Goal: Information Seeking & Learning: Learn about a topic

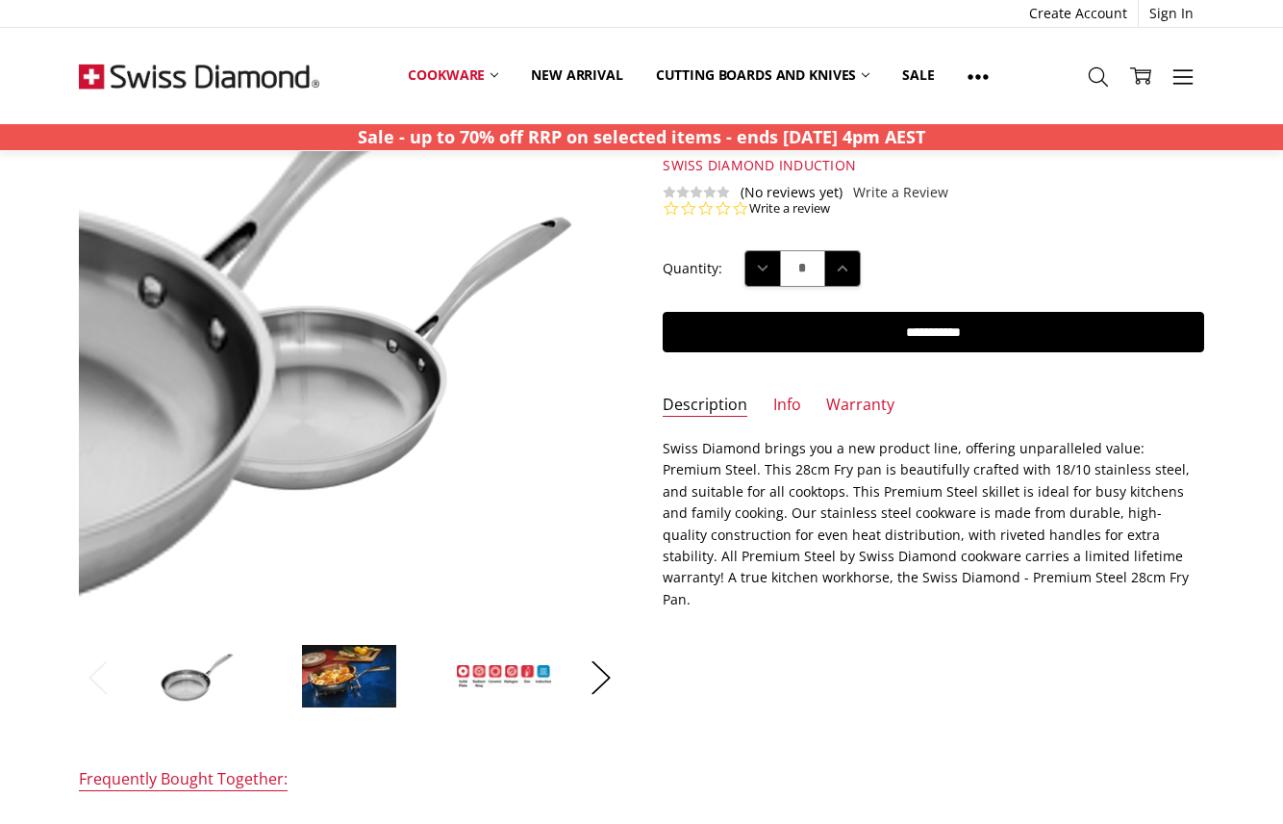
scroll to position [120, 0]
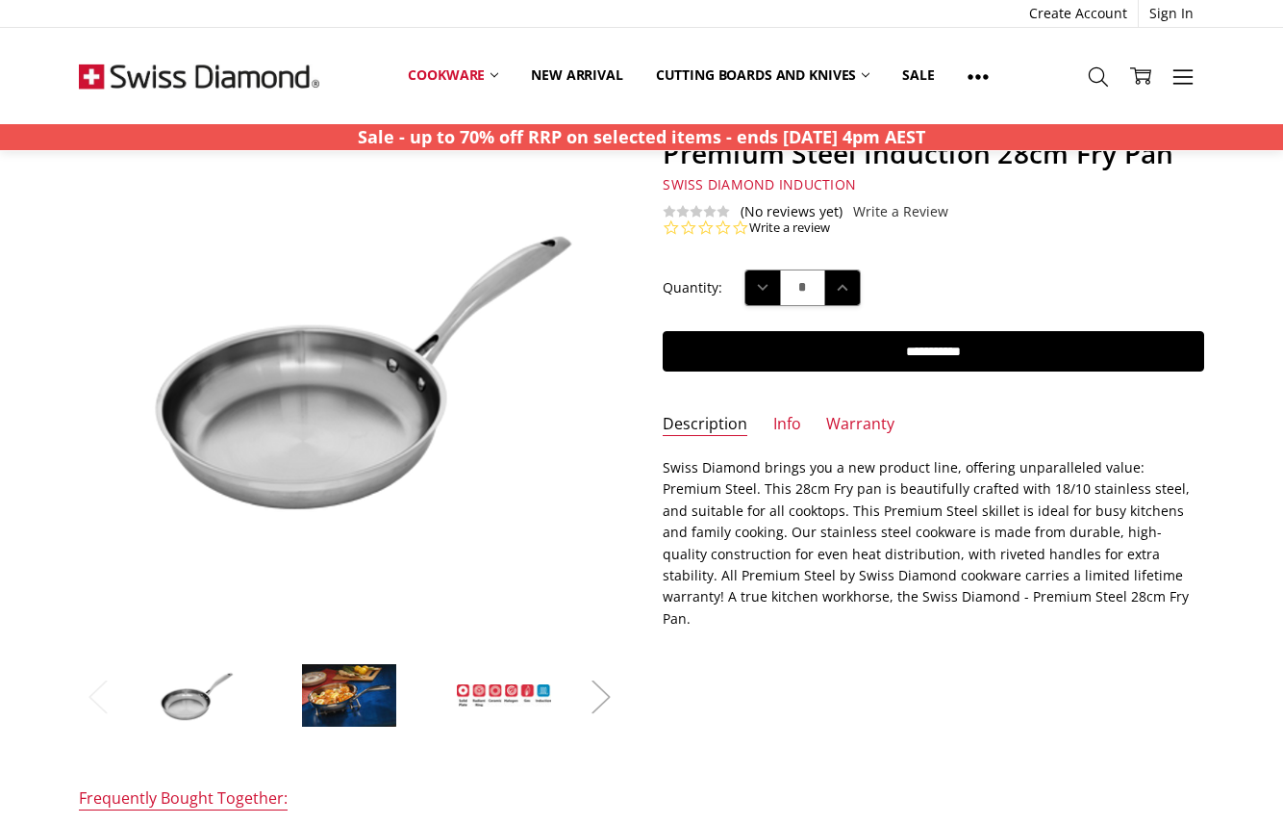
click at [603, 703] on button "Next" at bounding box center [601, 696] width 38 height 59
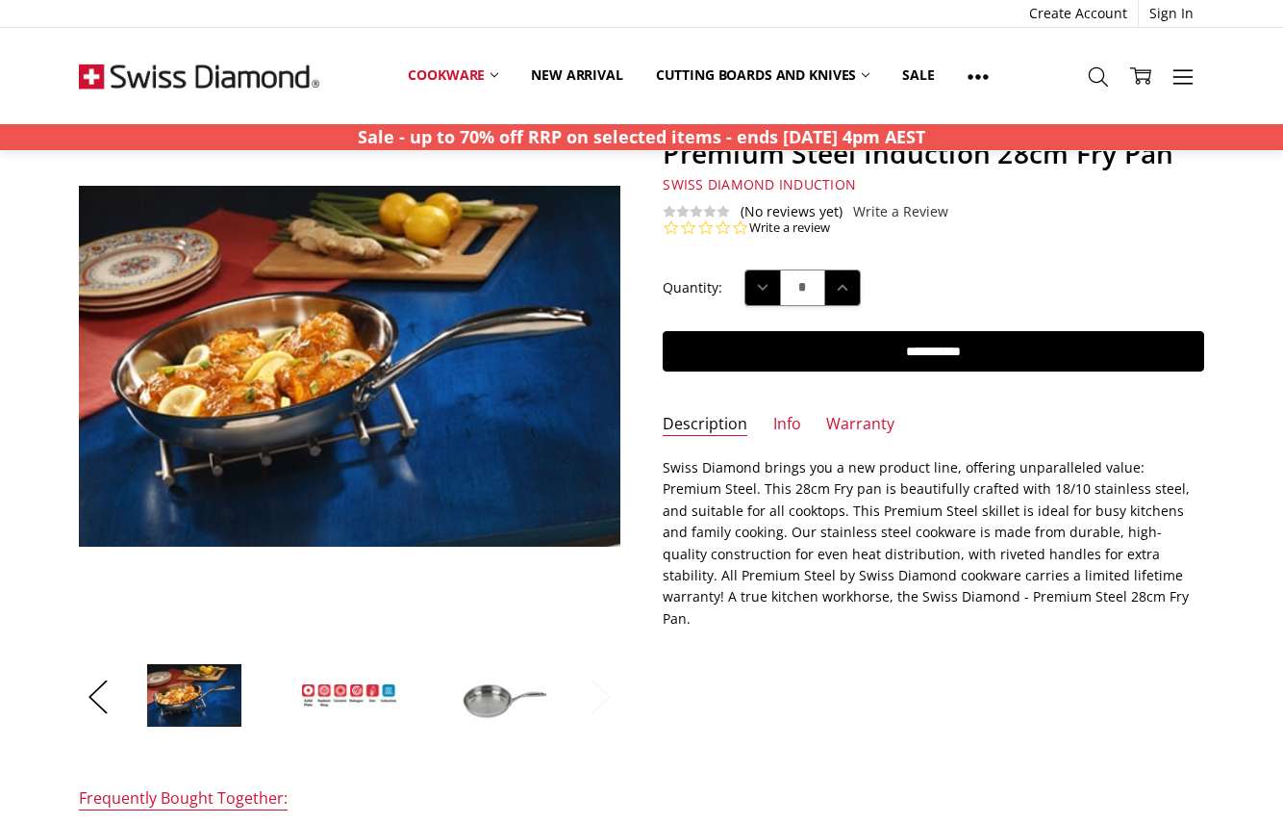
click at [603, 703] on button "Next" at bounding box center [601, 696] width 38 height 59
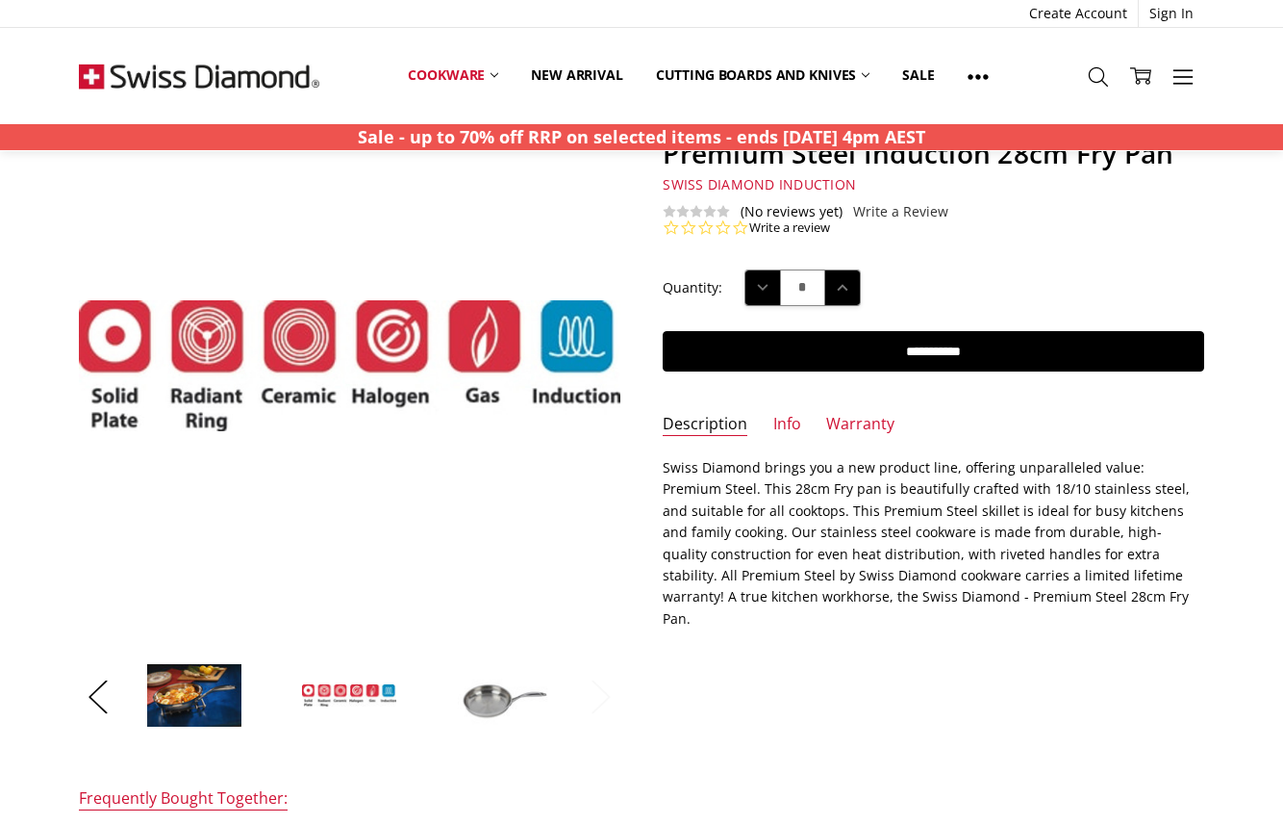
click at [603, 703] on button "Next" at bounding box center [601, 696] width 38 height 59
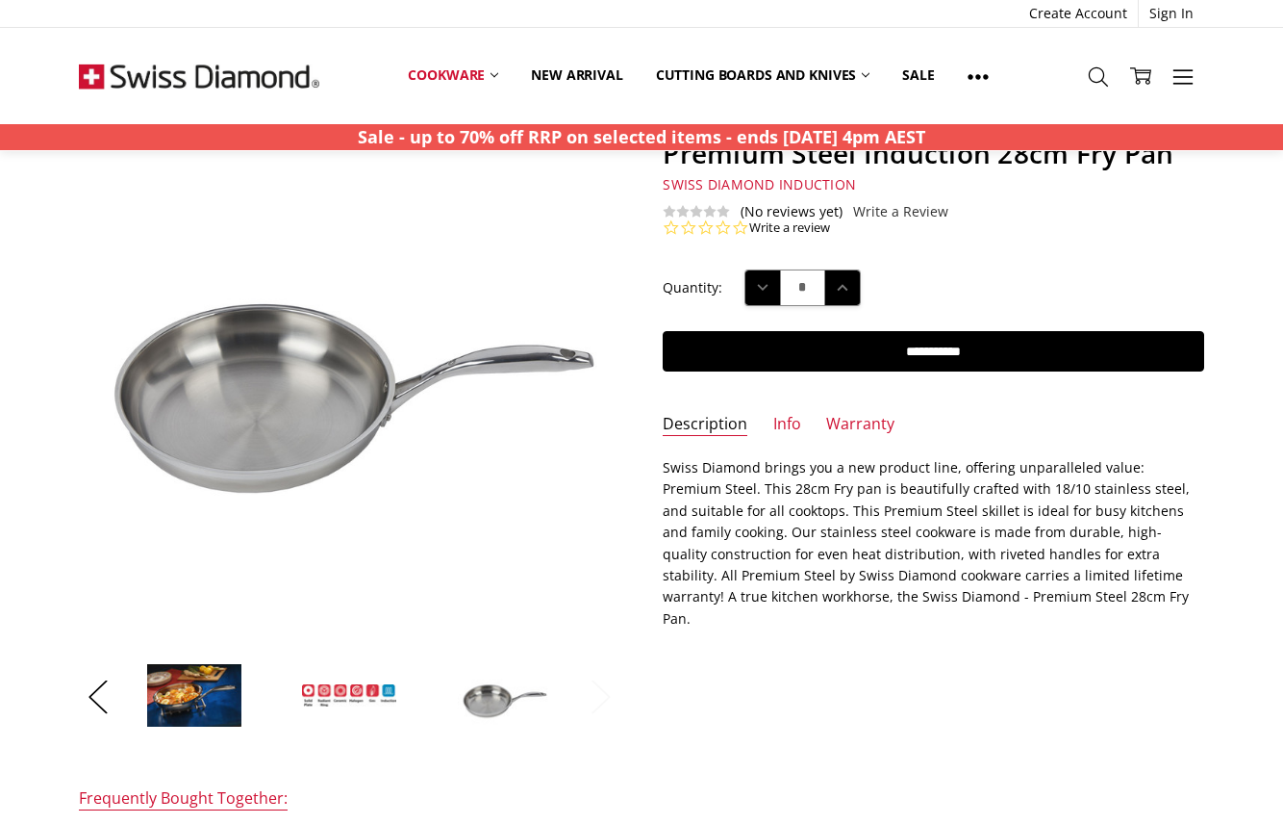
click at [603, 703] on button "Next" at bounding box center [601, 696] width 38 height 59
